Goal: Transaction & Acquisition: Purchase product/service

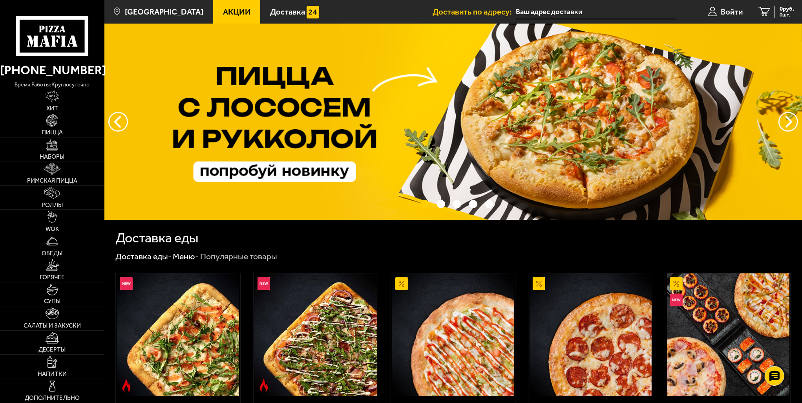
click at [223, 9] on span "Акции" at bounding box center [237, 12] width 28 height 8
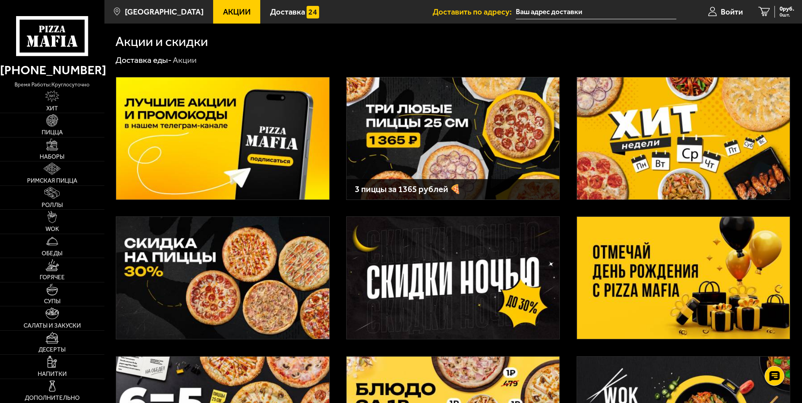
click at [569, 125] on div "3 пиццы за 1365 рублей 🍕" at bounding box center [453, 354] width 698 height 578
click at [666, 140] on img at bounding box center [683, 138] width 213 height 122
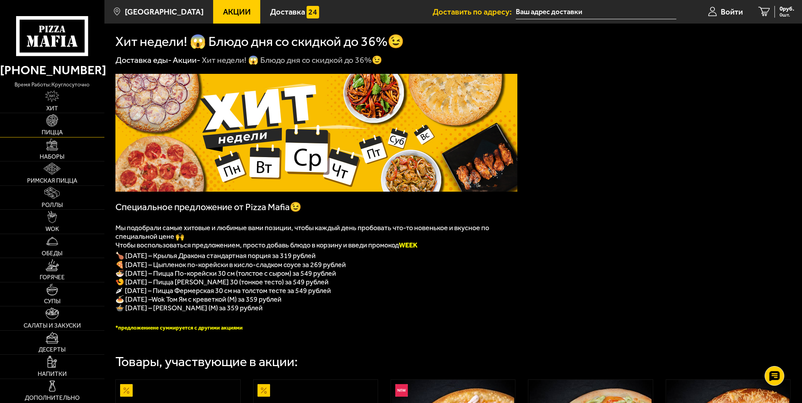
click at [49, 125] on img at bounding box center [52, 120] width 12 height 12
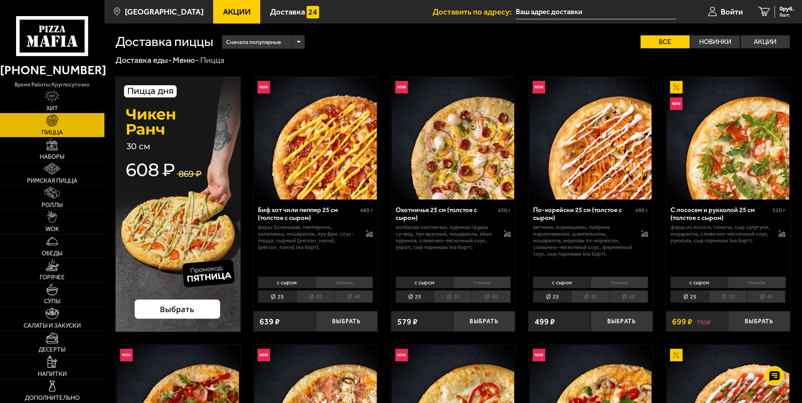
click at [405, 62] on div "Доставка еды - Меню - Пицца" at bounding box center [453, 60] width 676 height 11
click at [186, 161] on img at bounding box center [177, 204] width 125 height 255
click at [58, 319] on img at bounding box center [52, 314] width 13 height 12
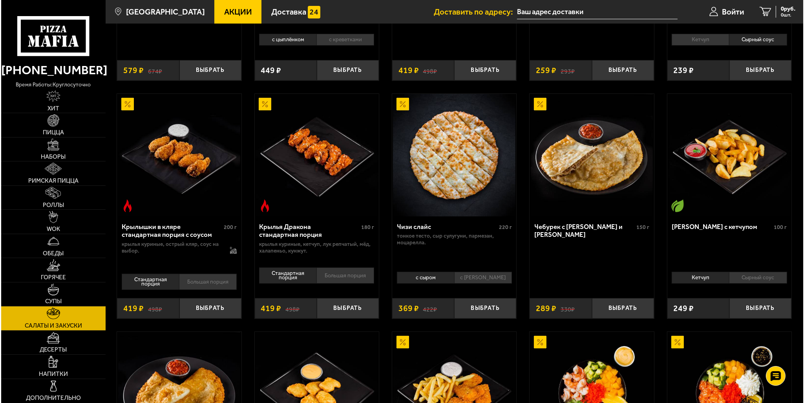
scroll to position [225, 0]
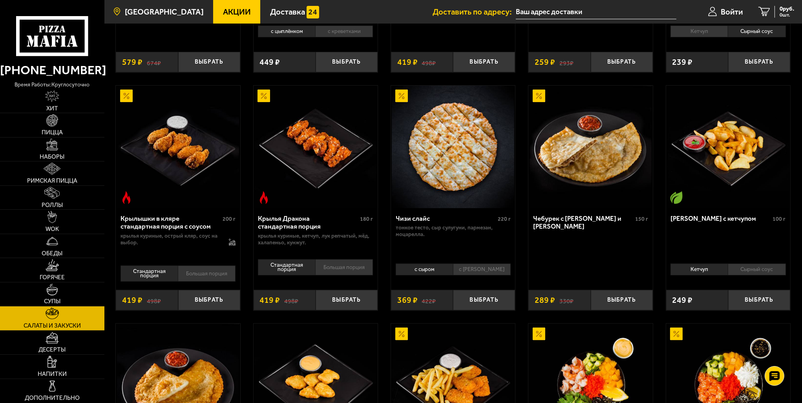
click at [155, 17] on link "[GEOGRAPHIC_DATA]" at bounding box center [158, 12] width 109 height 24
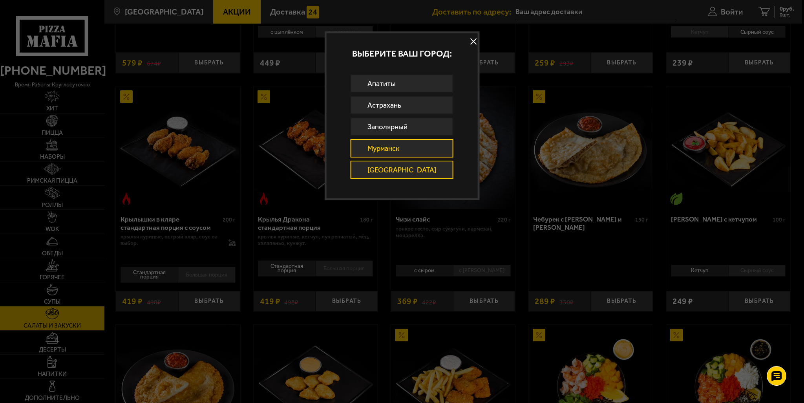
click at [401, 140] on link "Мурманск" at bounding box center [402, 148] width 103 height 18
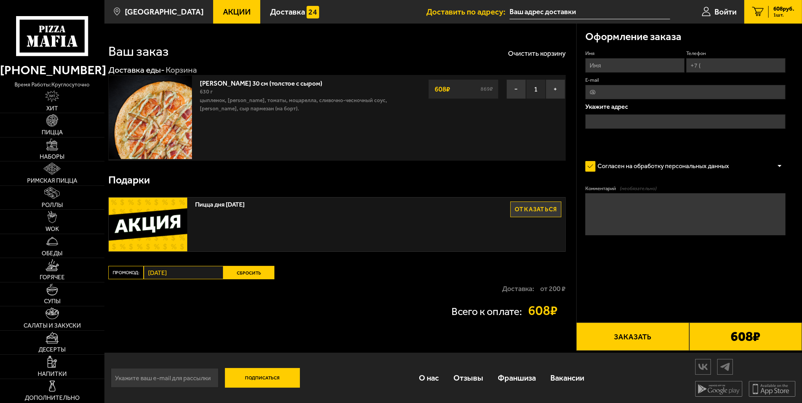
click at [352, 60] on div "Ваш заказ Очистить корзину Доставка еды - Корзина Чикен Ранч 30 см (толстое с с…" at bounding box center [340, 187] width 472 height 327
